Goal: Information Seeking & Learning: Learn about a topic

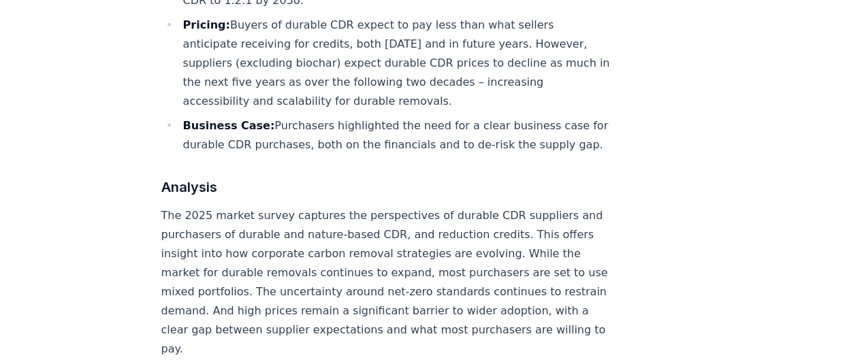
scroll to position [460, 0]
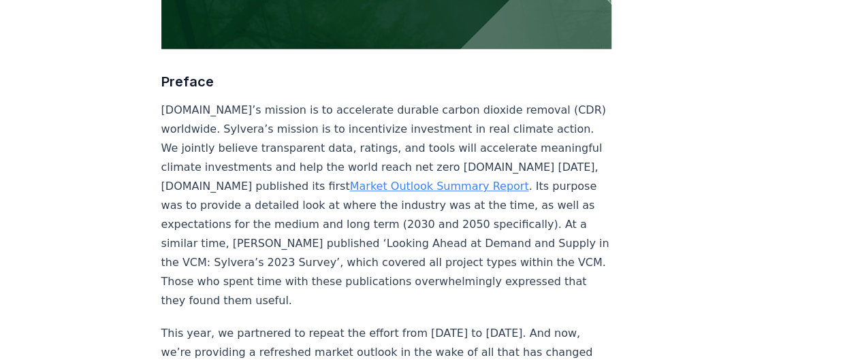
click at [455, 180] on link "Market Outlook Summary Report" at bounding box center [439, 186] width 179 height 13
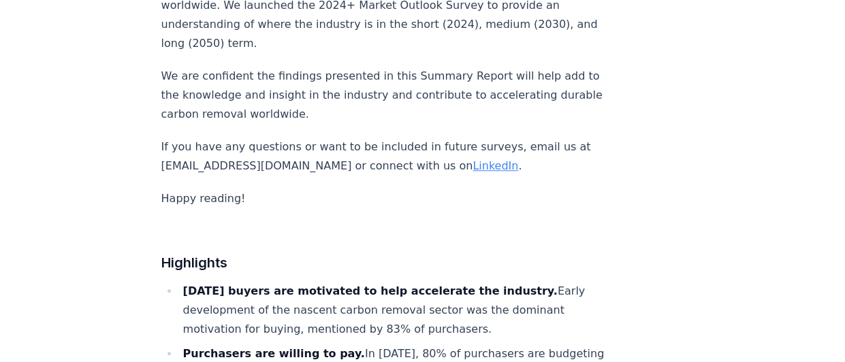
scroll to position [560, 0]
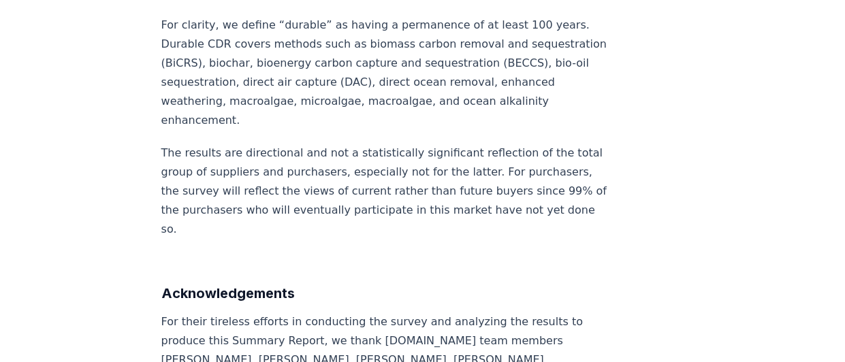
scroll to position [9695, 0]
